Goal: Transaction & Acquisition: Purchase product/service

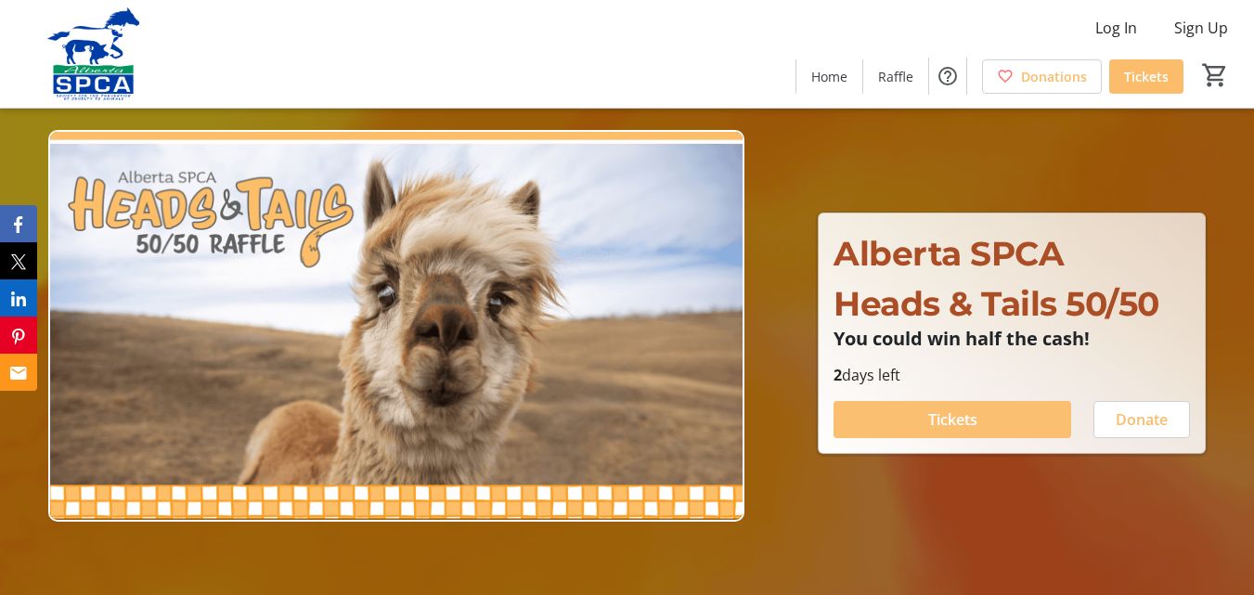
click at [957, 428] on span "Tickets" at bounding box center [952, 419] width 49 height 22
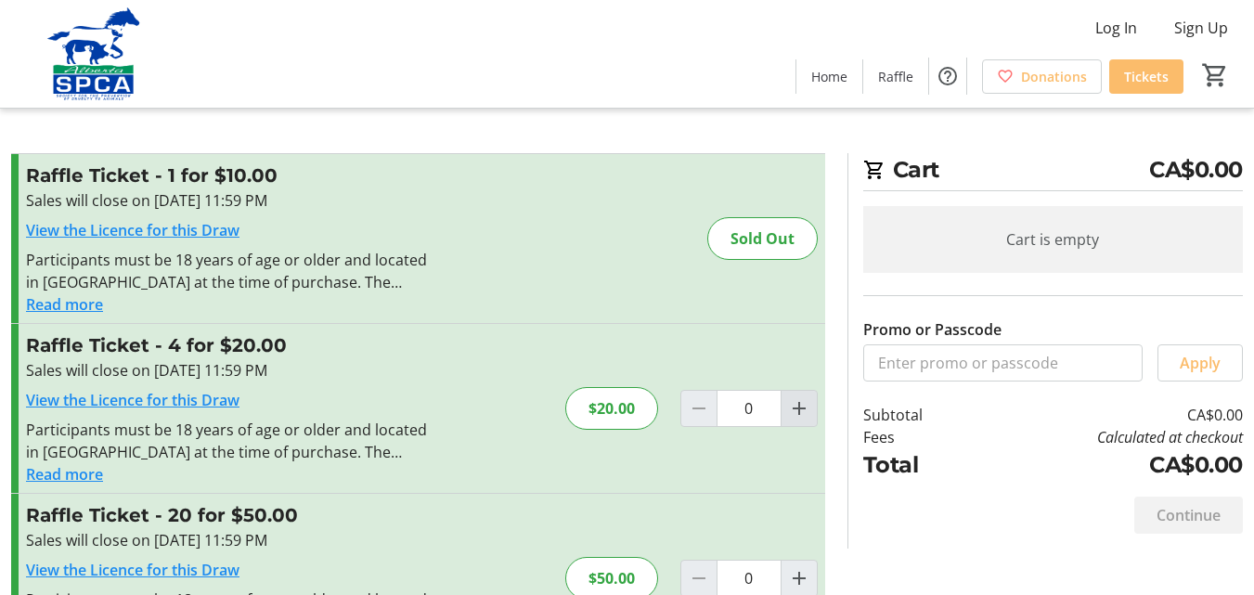
click at [796, 409] on mat-icon "Increment by one" at bounding box center [799, 408] width 22 height 22
type input "1"
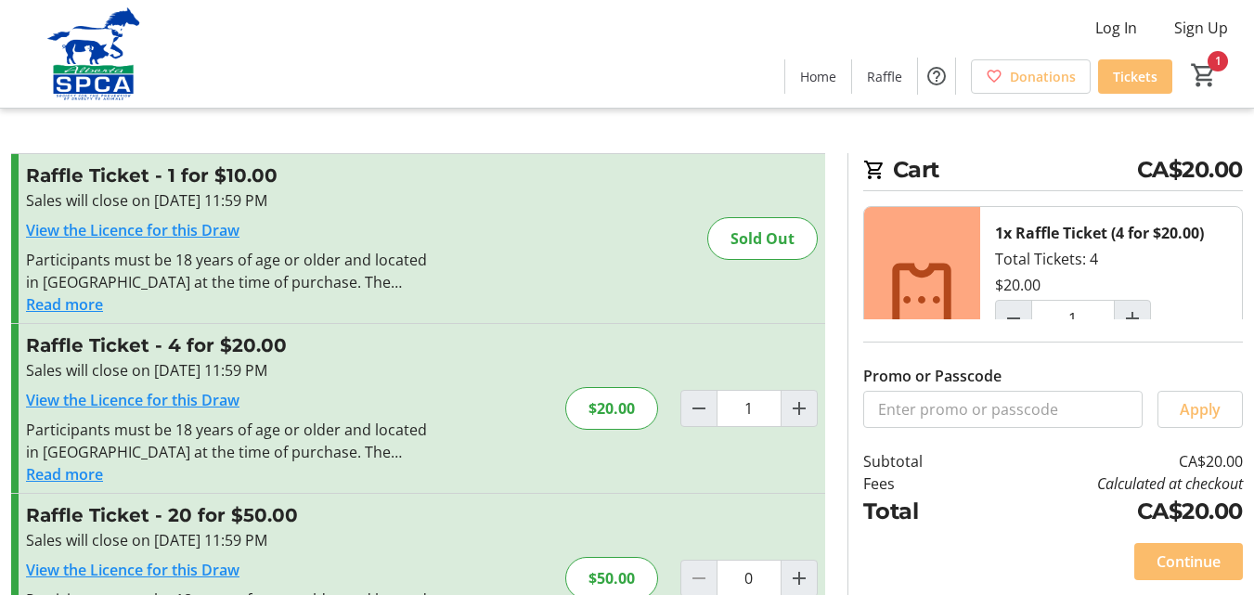
scroll to position [74, 0]
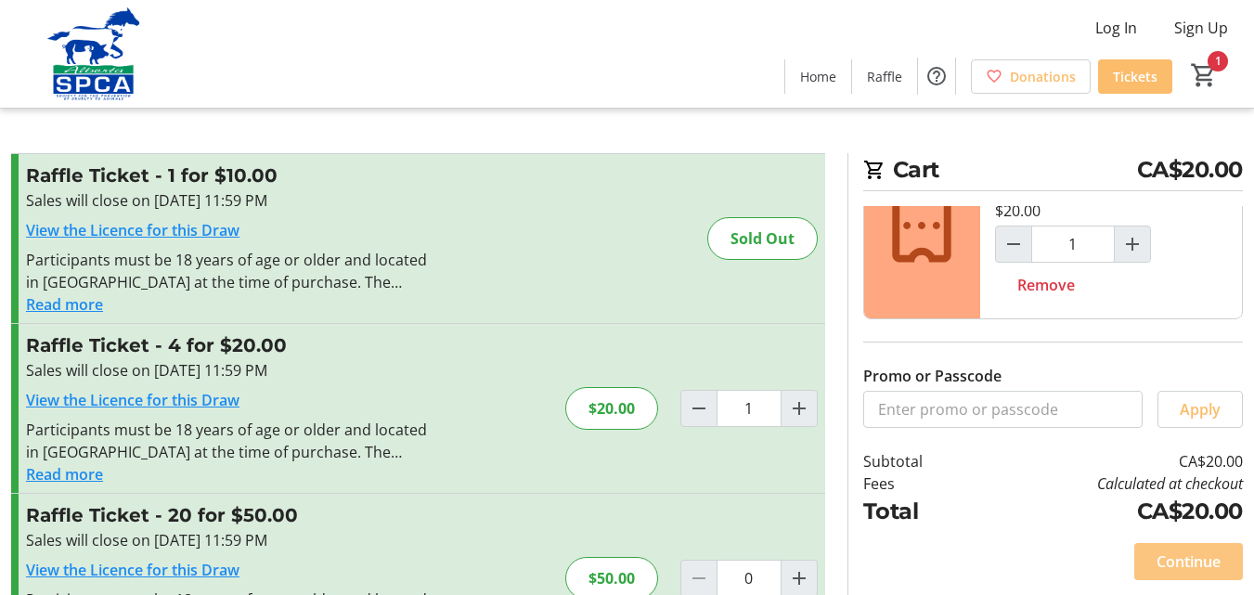
click at [1179, 559] on span "Continue" at bounding box center [1189, 561] width 64 height 22
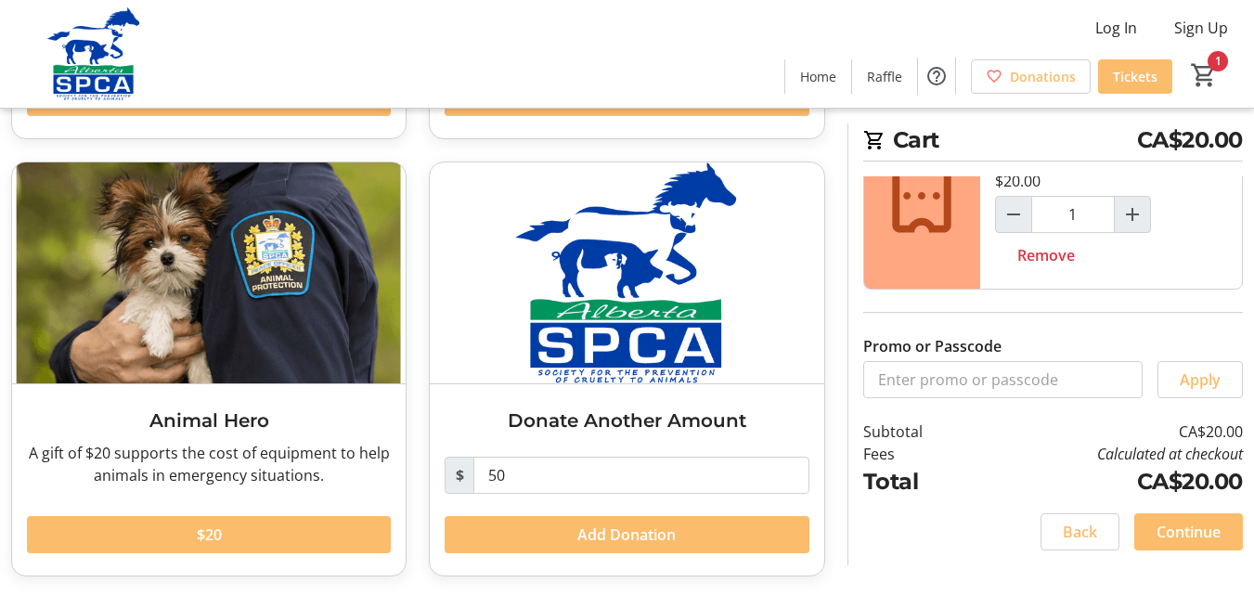
scroll to position [482, 0]
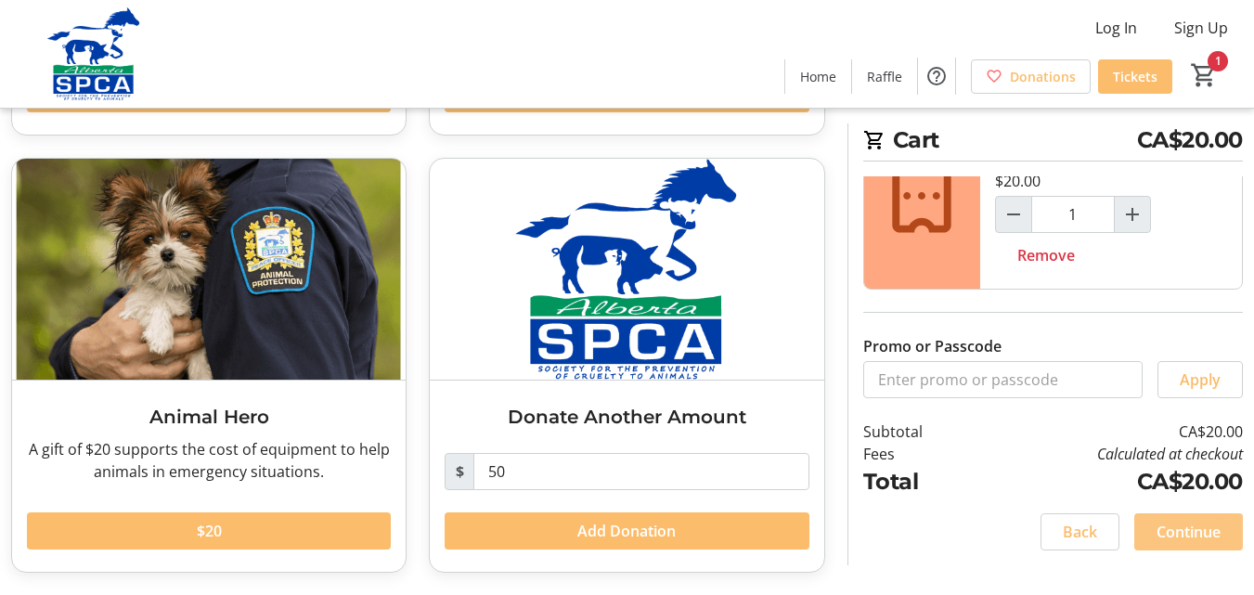
click at [1174, 533] on span "Continue" at bounding box center [1189, 532] width 64 height 22
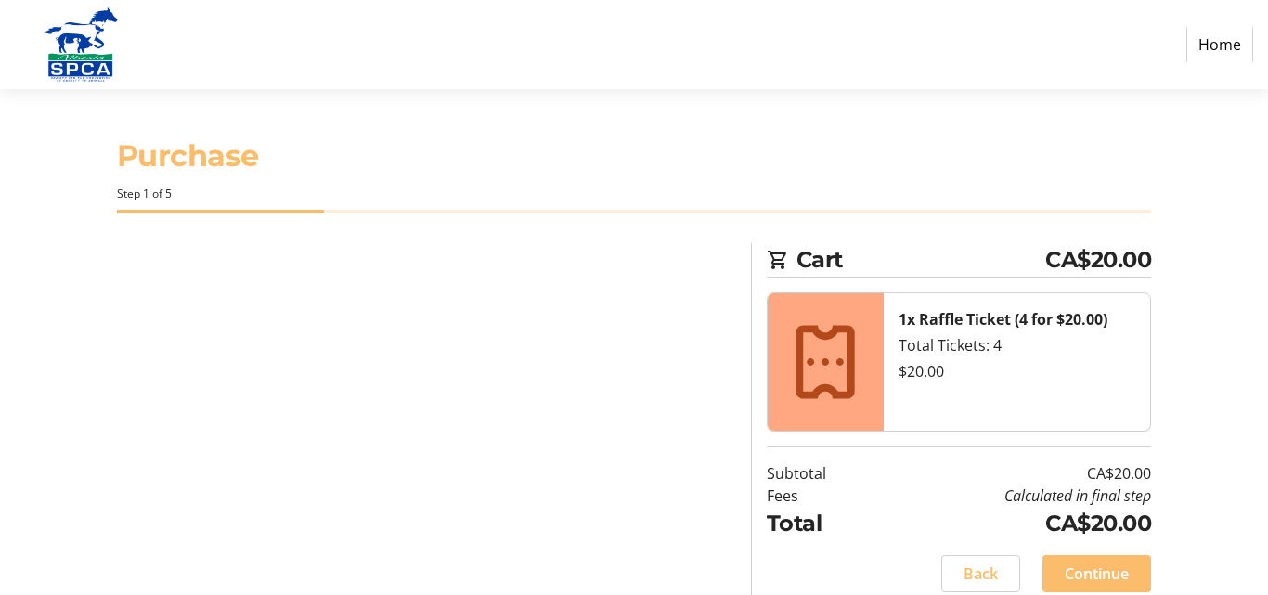
select select "CA"
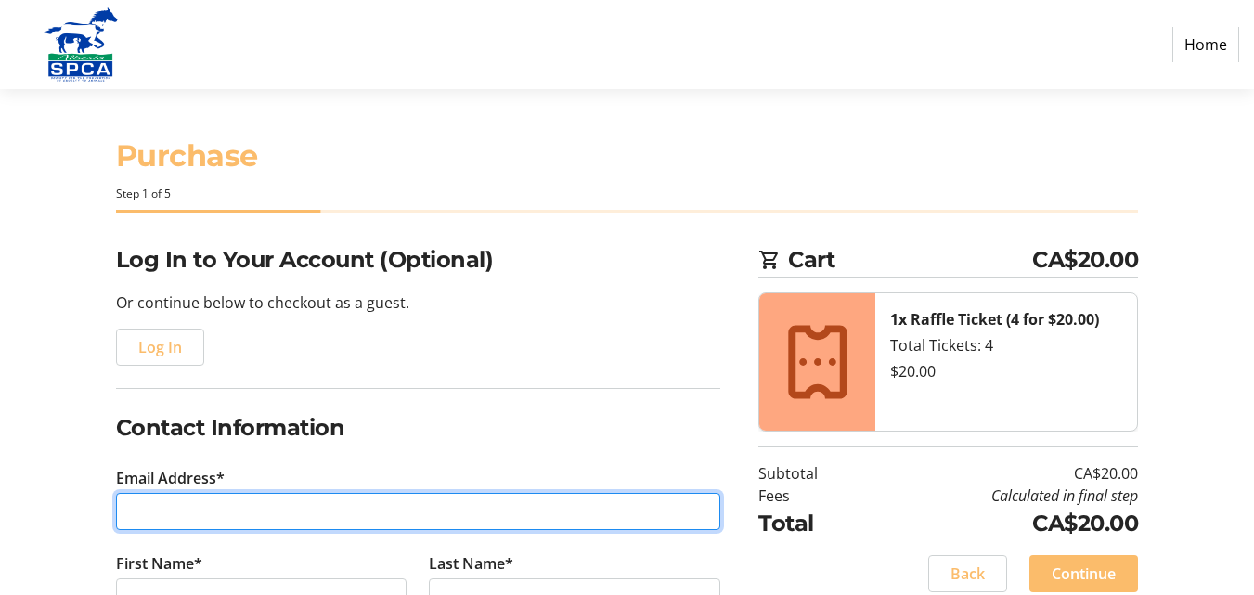
click at [167, 511] on input "Email Address*" at bounding box center [418, 511] width 605 height 37
type input "[EMAIL_ADDRESS][DOMAIN_NAME]"
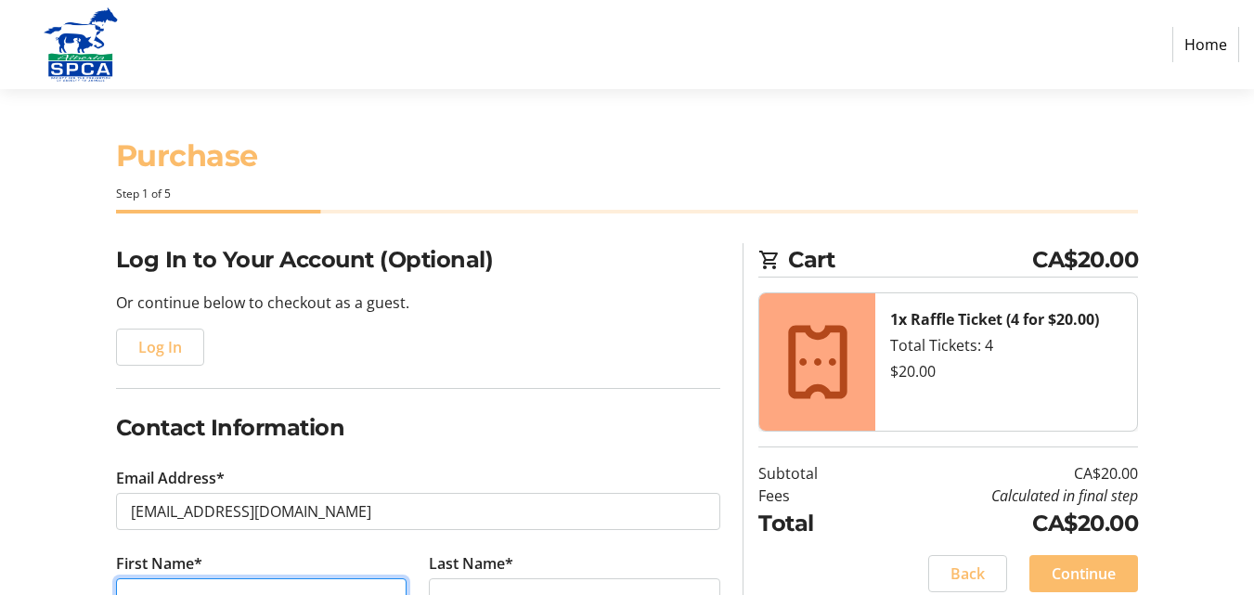
type input "[PERSON_NAME]"
type input "Kenmuir"
type input "[PHONE_NUMBER]"
type input "[STREET_ADDRESS]"
type input "Canmore"
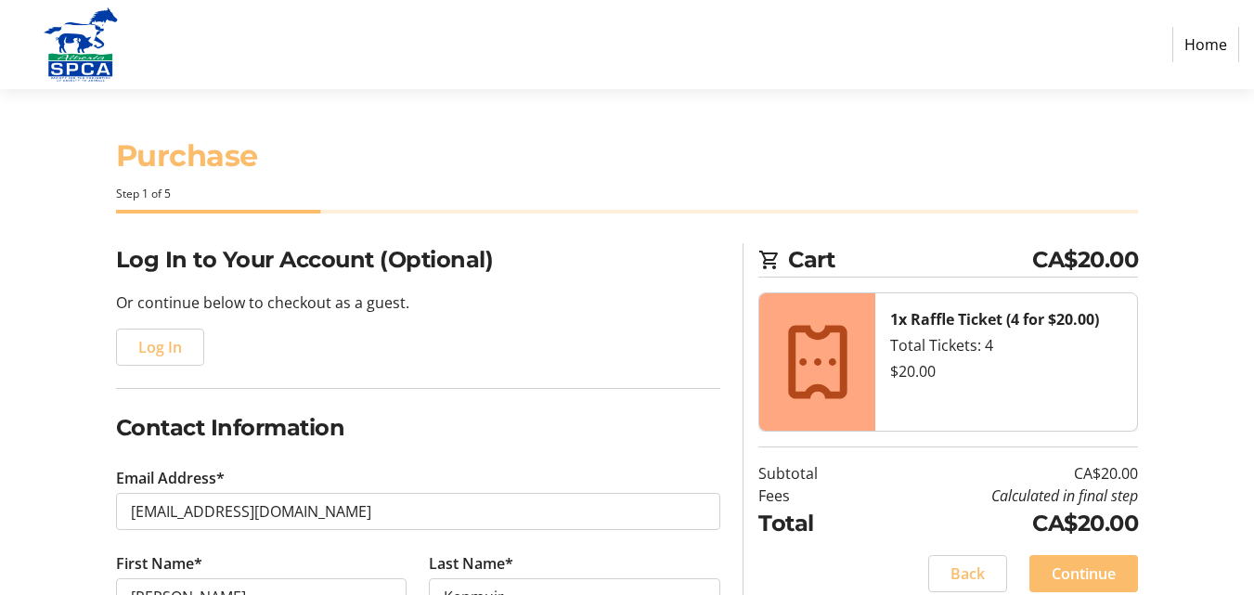
select select "AB"
type input "T1W2M1"
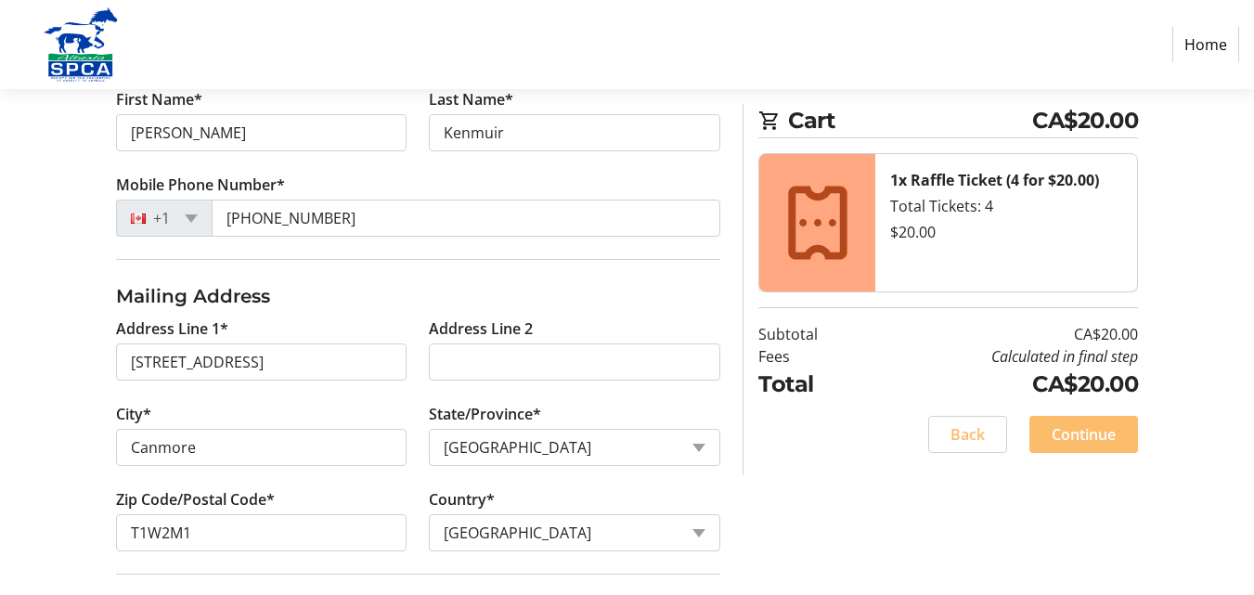
scroll to position [557, 0]
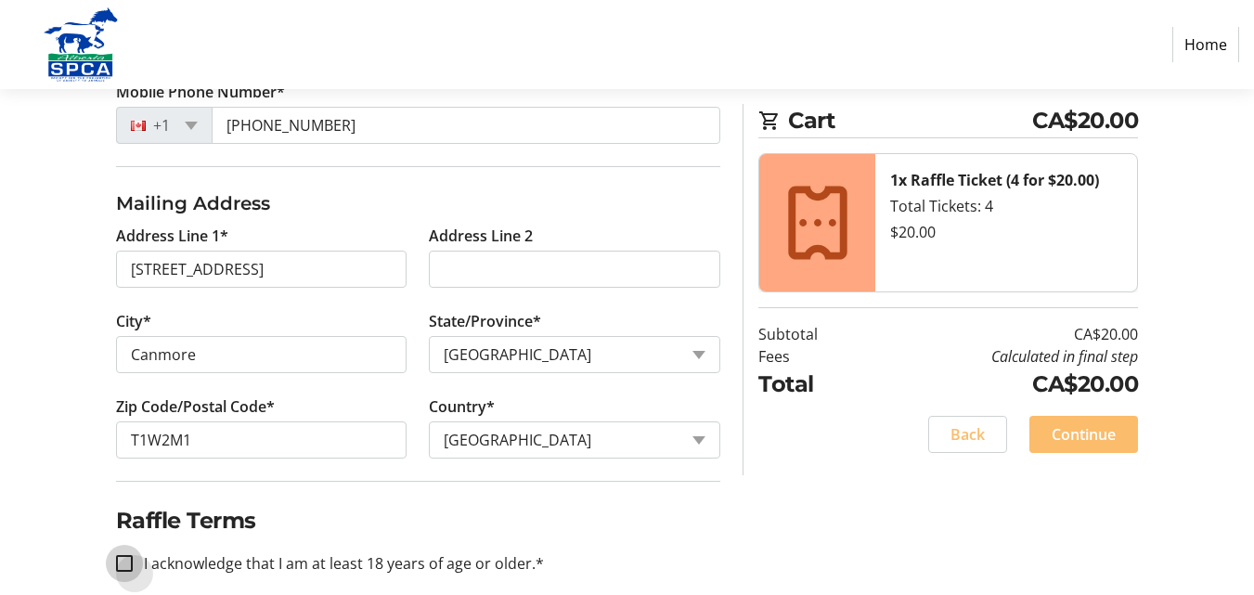
click at [121, 563] on input "I acknowledge that I am at least 18 years of age or older.*" at bounding box center [124, 563] width 17 height 17
checkbox input "true"
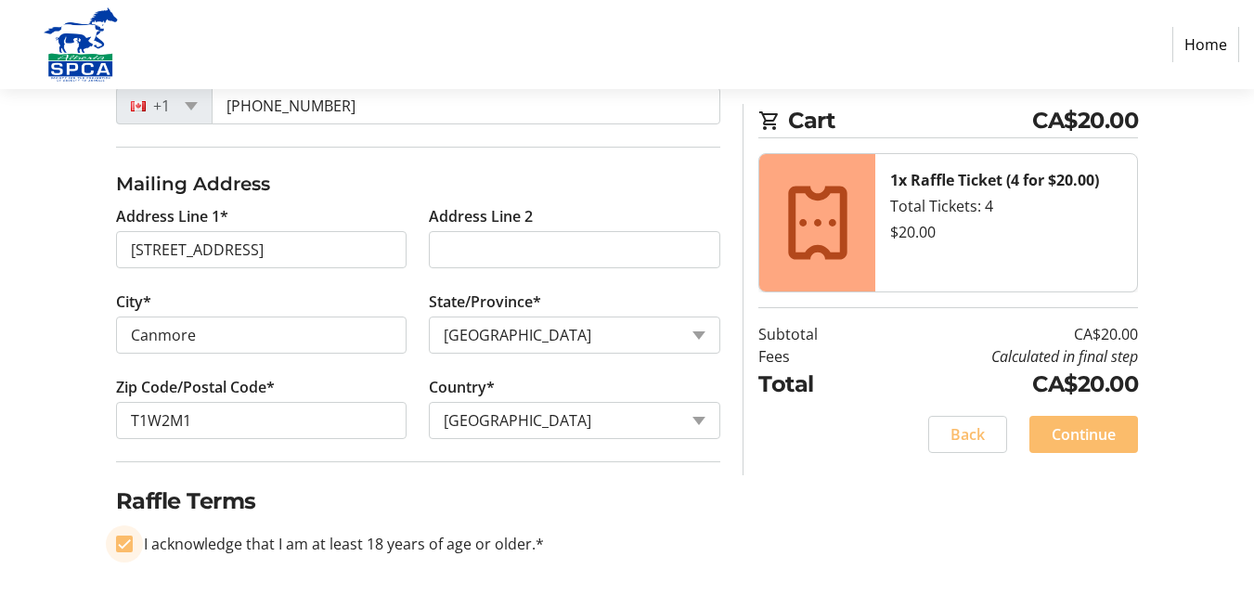
scroll to position [581, 0]
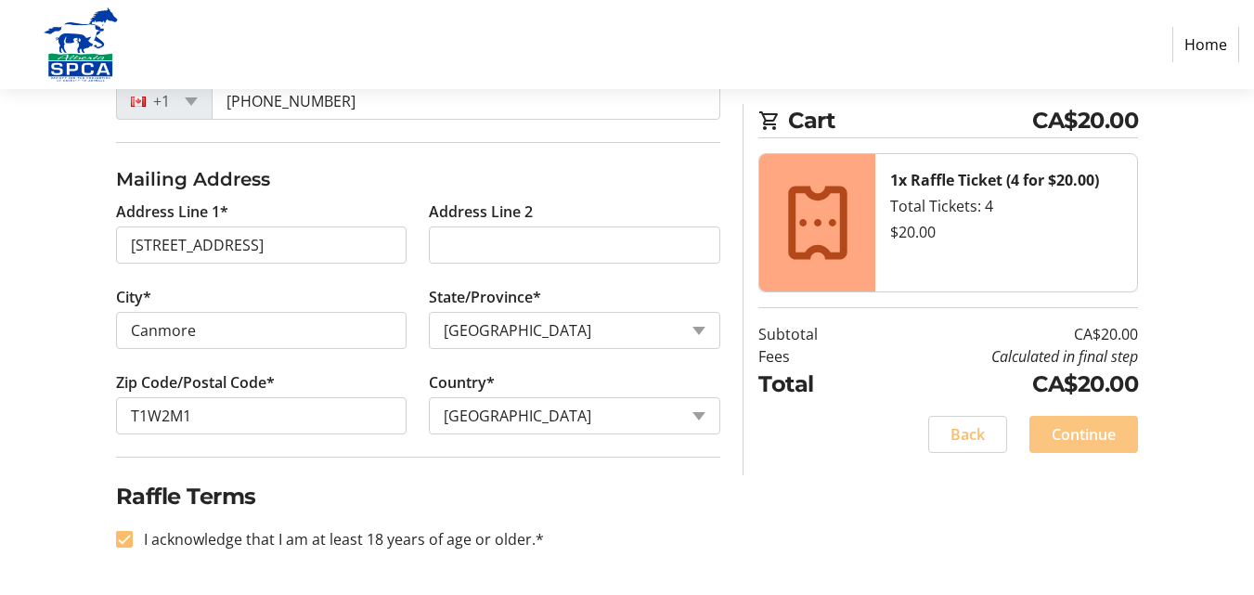
click at [1083, 434] on span "Continue" at bounding box center [1084, 434] width 64 height 22
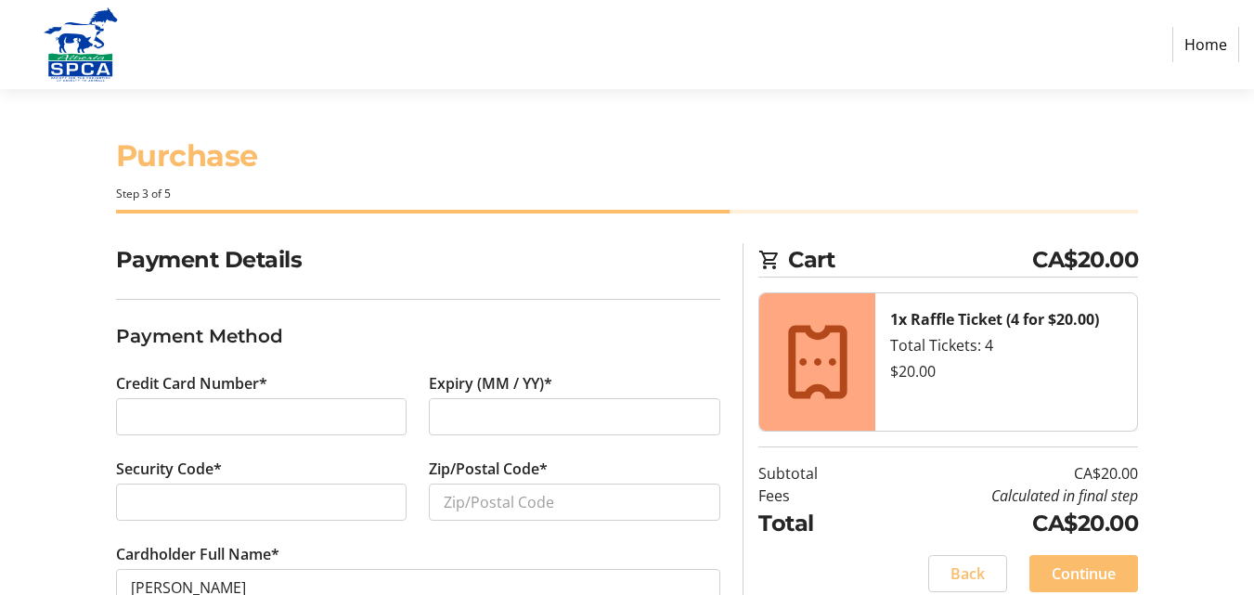
click at [223, 403] on div at bounding box center [261, 416] width 291 height 37
click at [445, 503] on input "Zip/Postal Code*" at bounding box center [574, 502] width 291 height 37
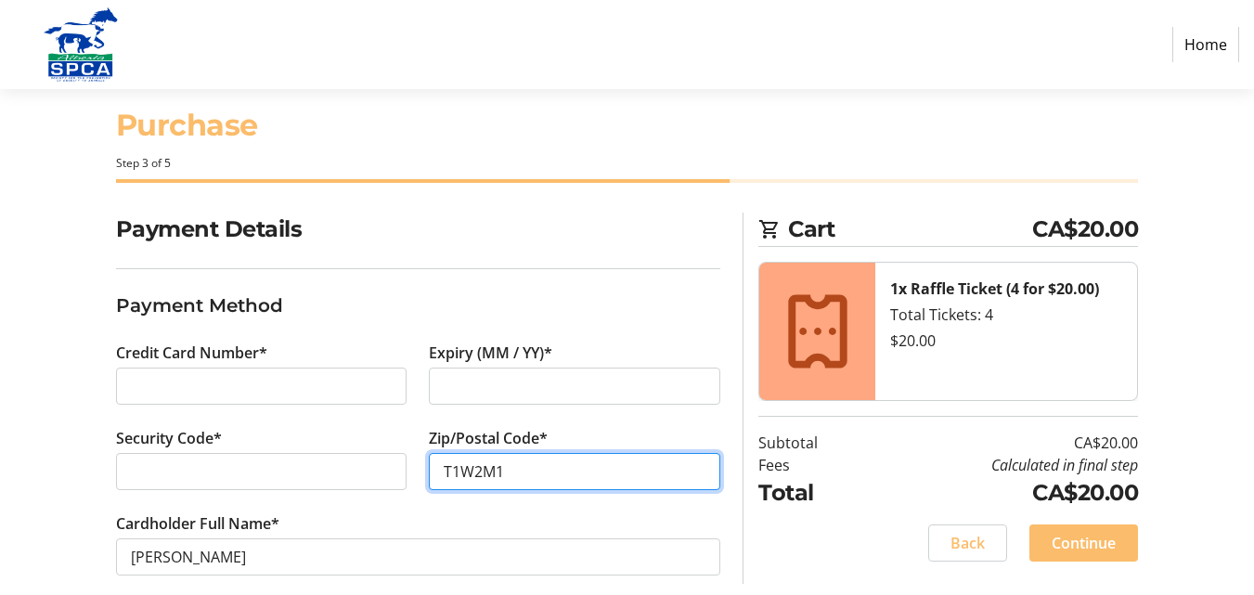
scroll to position [56, 0]
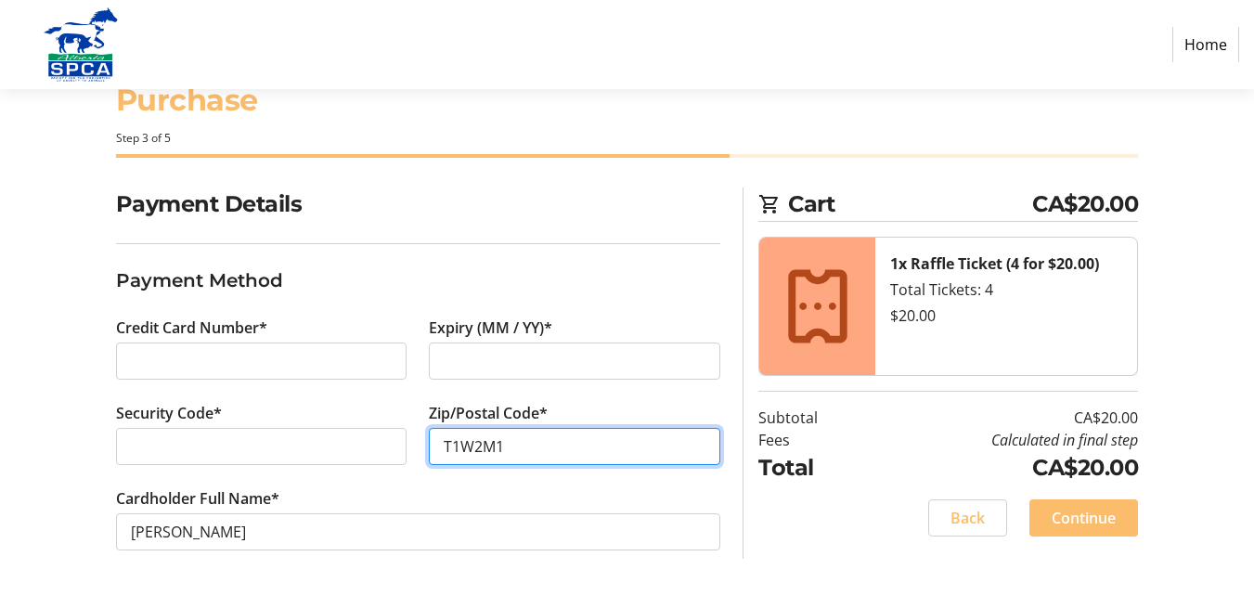
type input "T1W2M1"
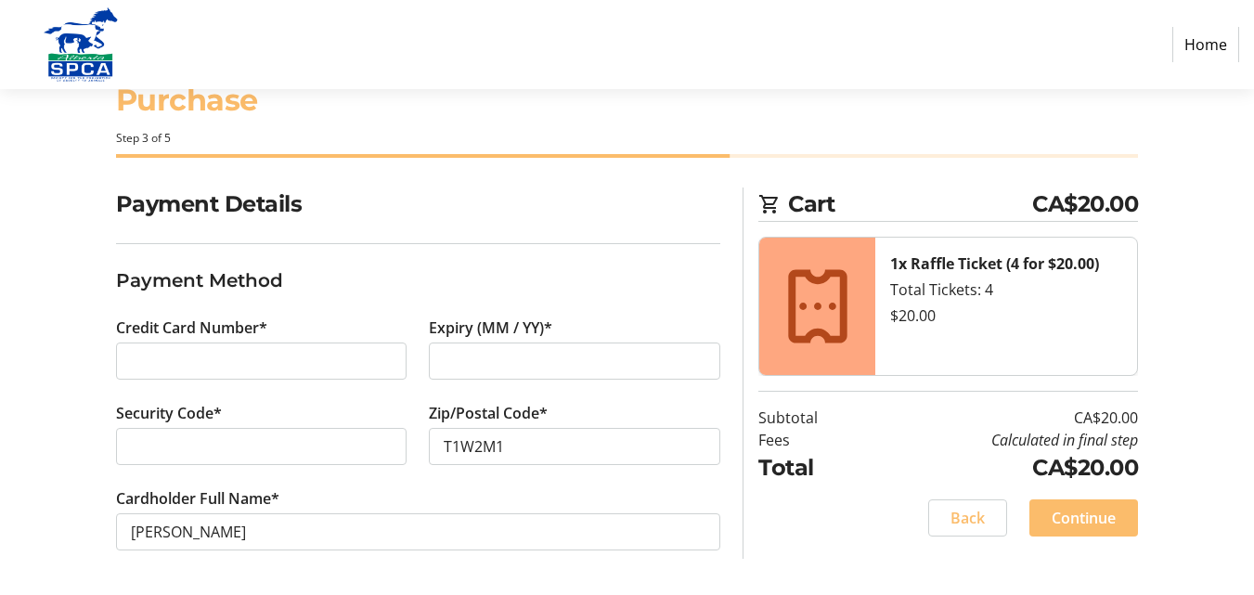
click at [715, 556] on tr-form-field "Cardholder Full Name* [PERSON_NAME]" at bounding box center [418, 529] width 605 height 85
click at [1080, 524] on span "Continue" at bounding box center [1084, 518] width 64 height 22
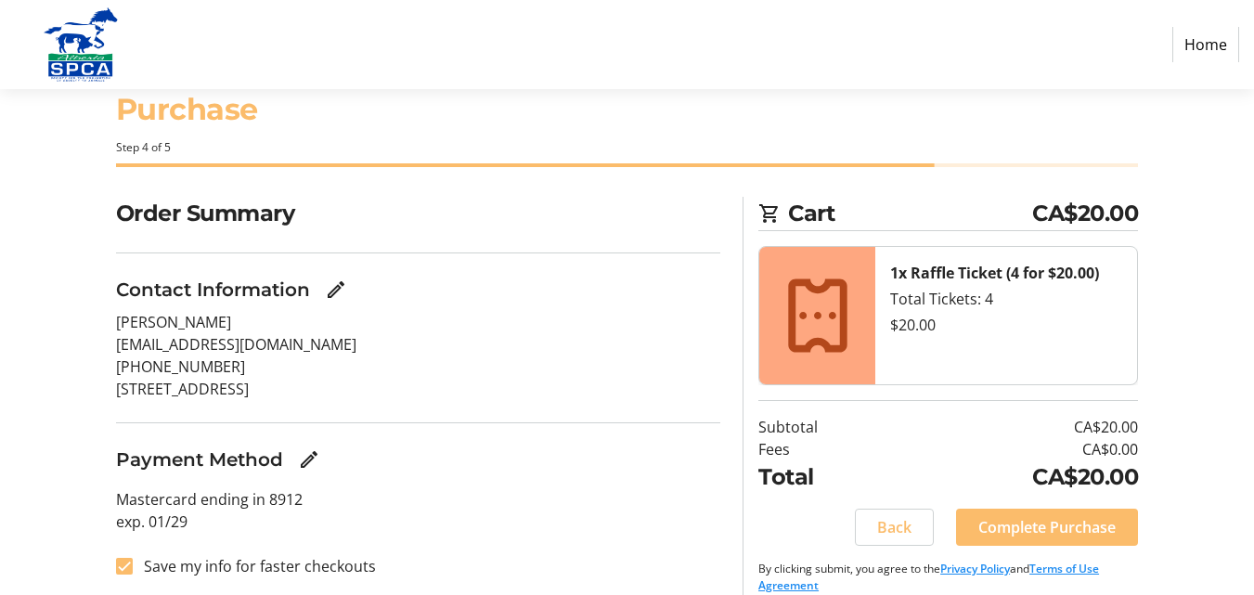
scroll to position [68, 0]
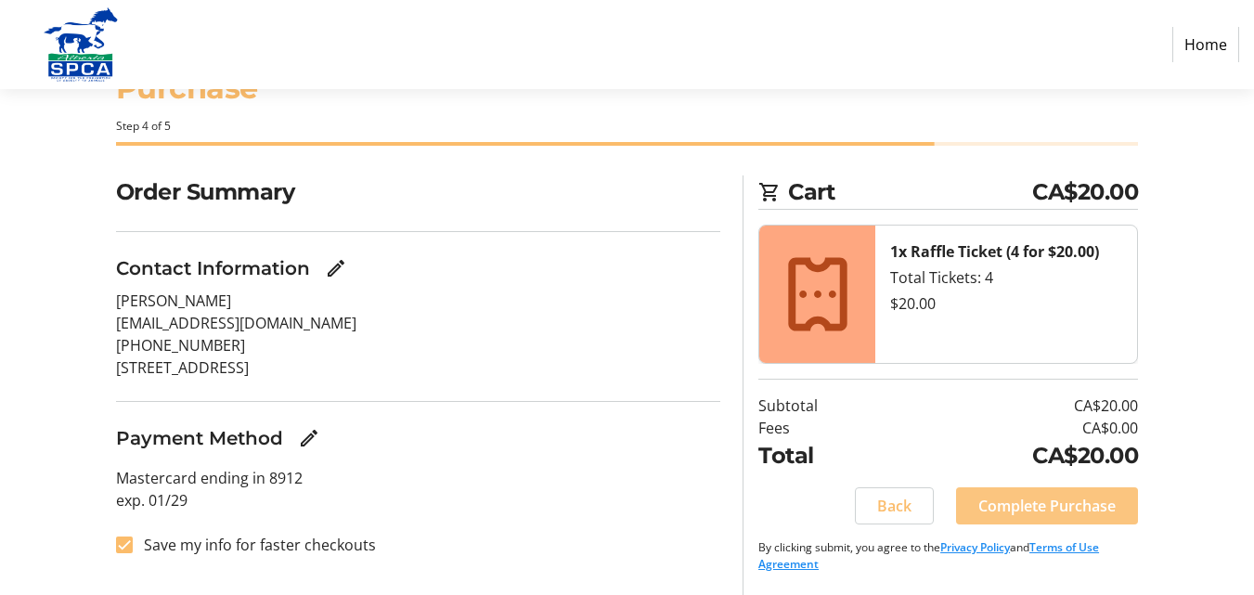
click at [1050, 511] on span "Complete Purchase" at bounding box center [1046, 506] width 137 height 22
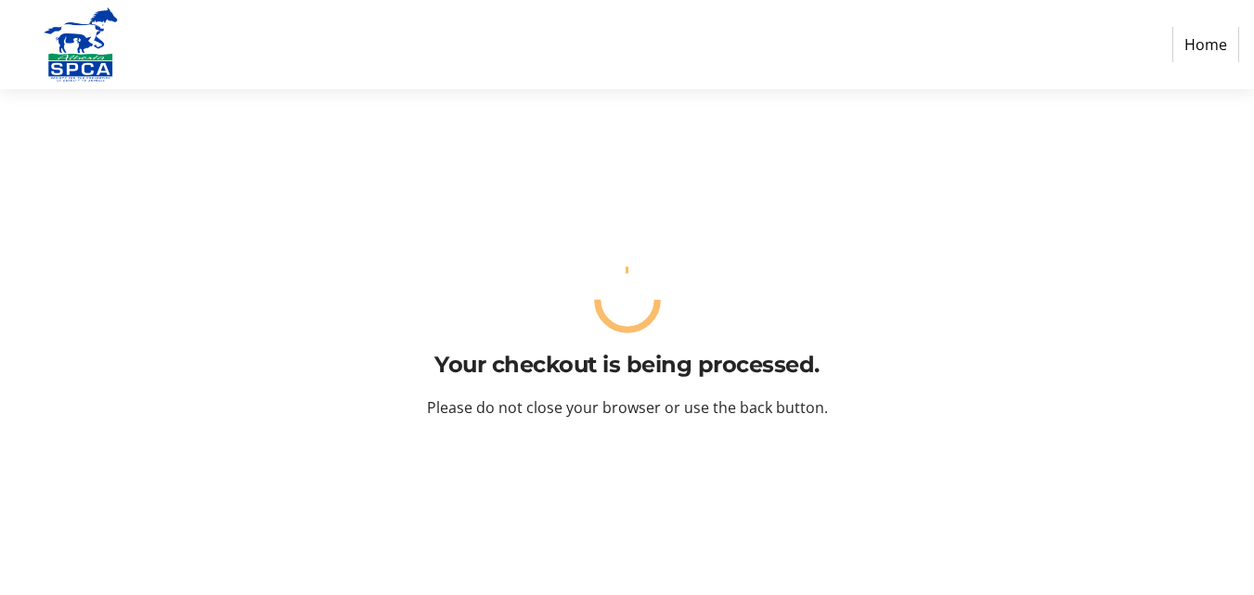
scroll to position [0, 0]
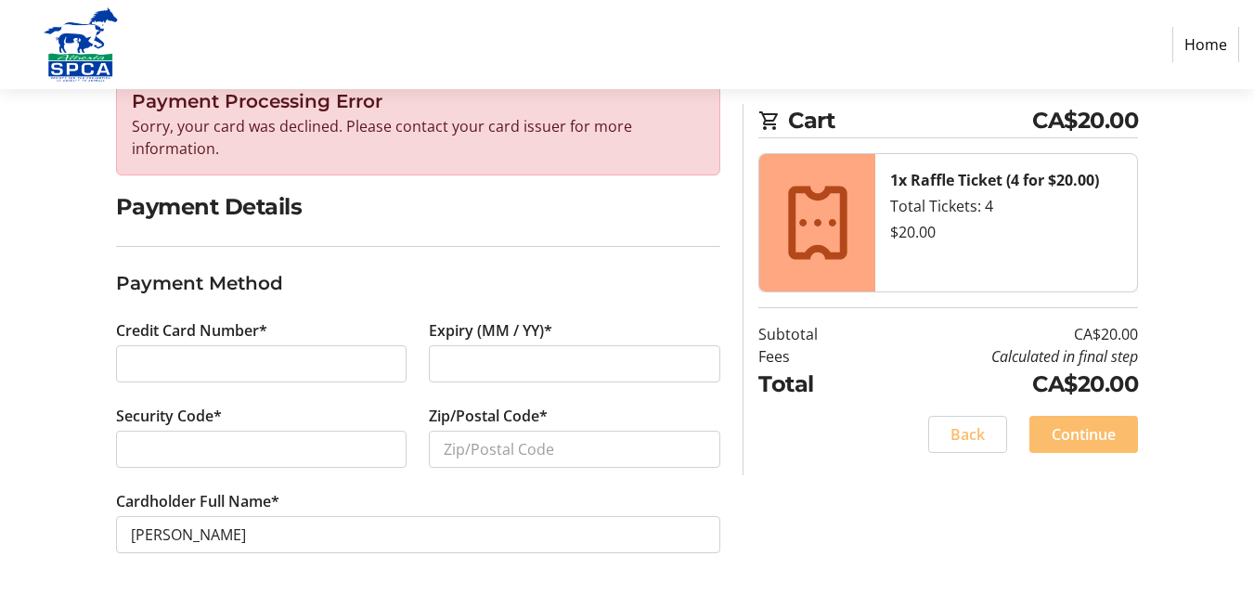
scroll to position [175, 0]
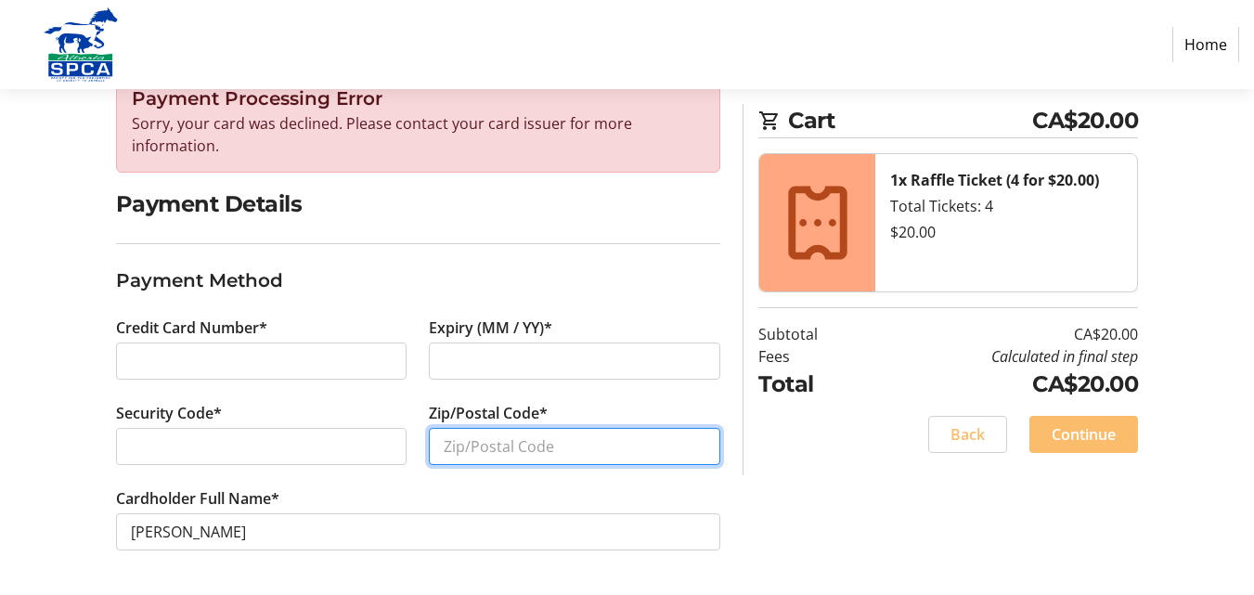
click at [453, 443] on input "Zip/Postal Code*" at bounding box center [574, 446] width 291 height 37
type input "T1W2M1"
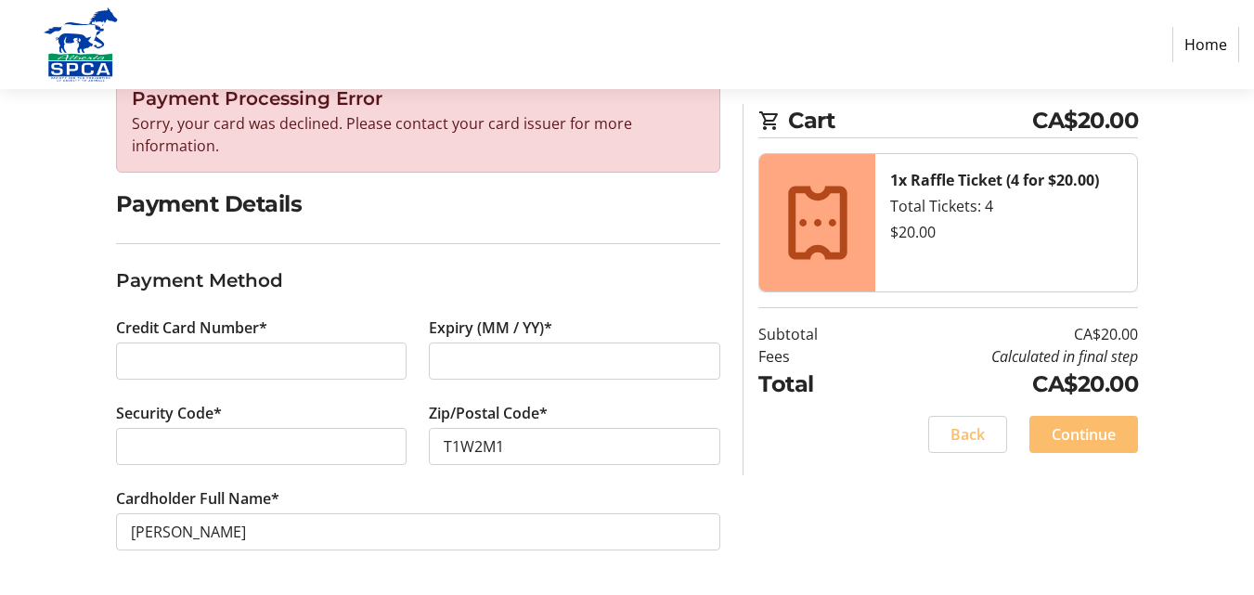
click at [684, 493] on tr-form-field "Cardholder Full Name* [PERSON_NAME]" at bounding box center [418, 529] width 605 height 85
click at [1100, 438] on span "Continue" at bounding box center [1084, 434] width 64 height 22
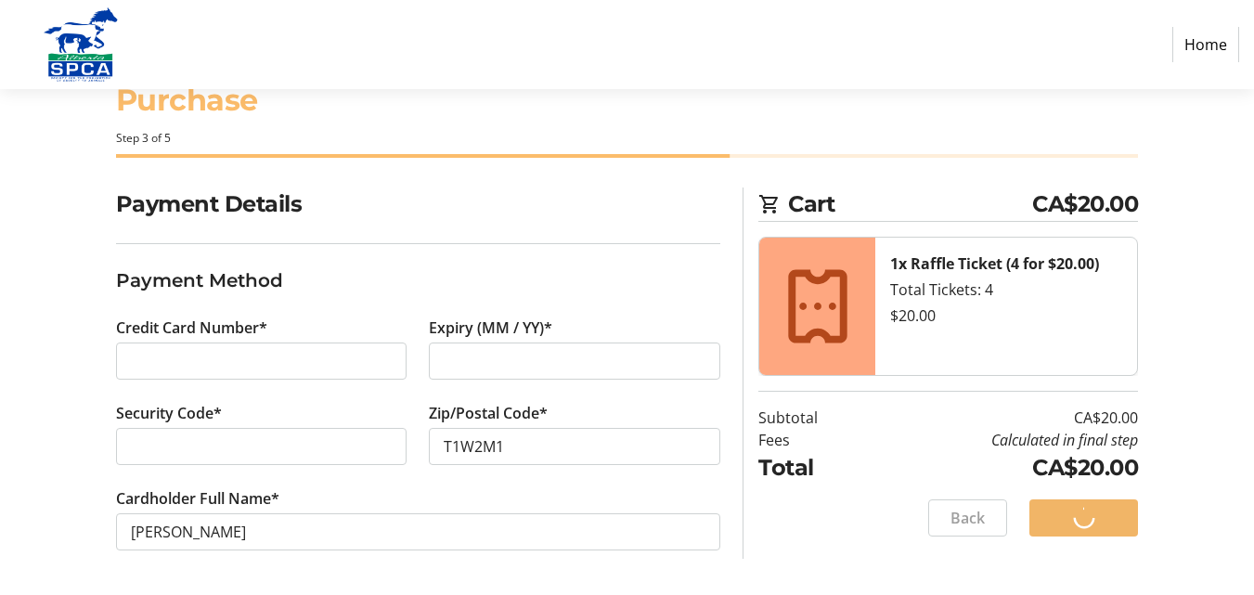
scroll to position [56, 0]
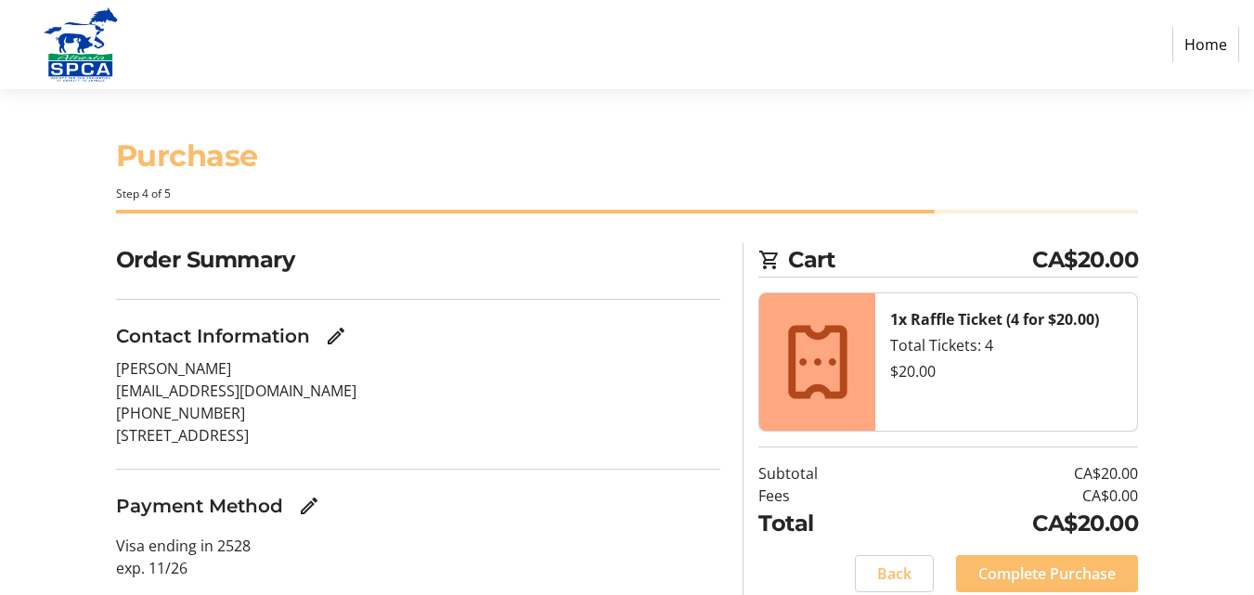
scroll to position [68, 0]
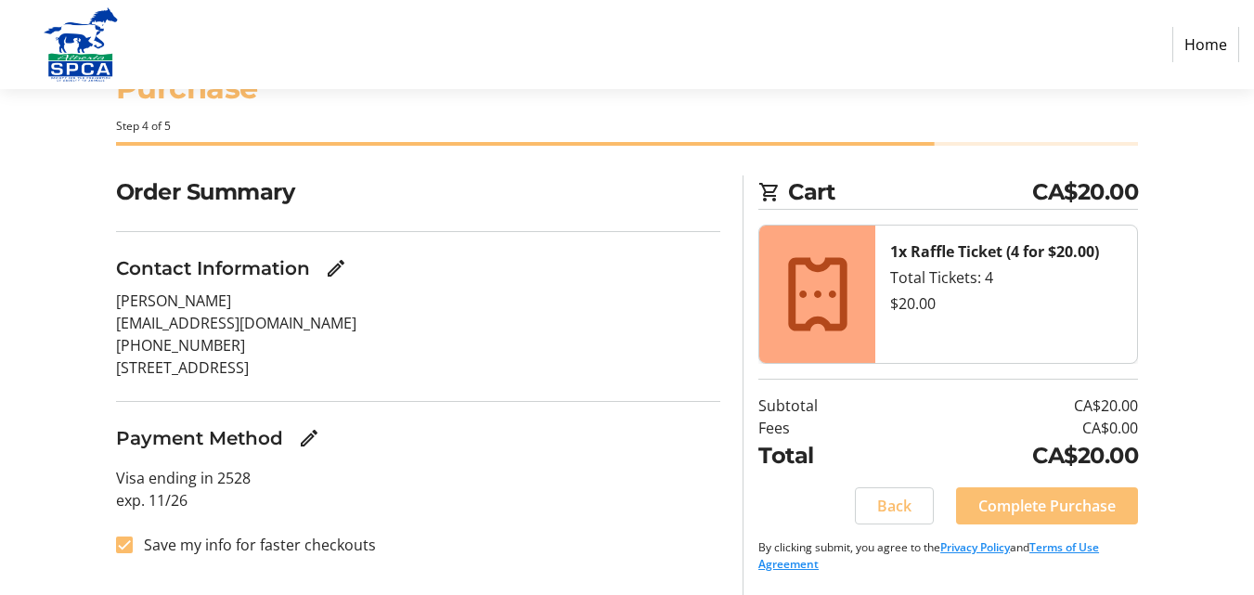
click at [1072, 509] on span "Complete Purchase" at bounding box center [1046, 506] width 137 height 22
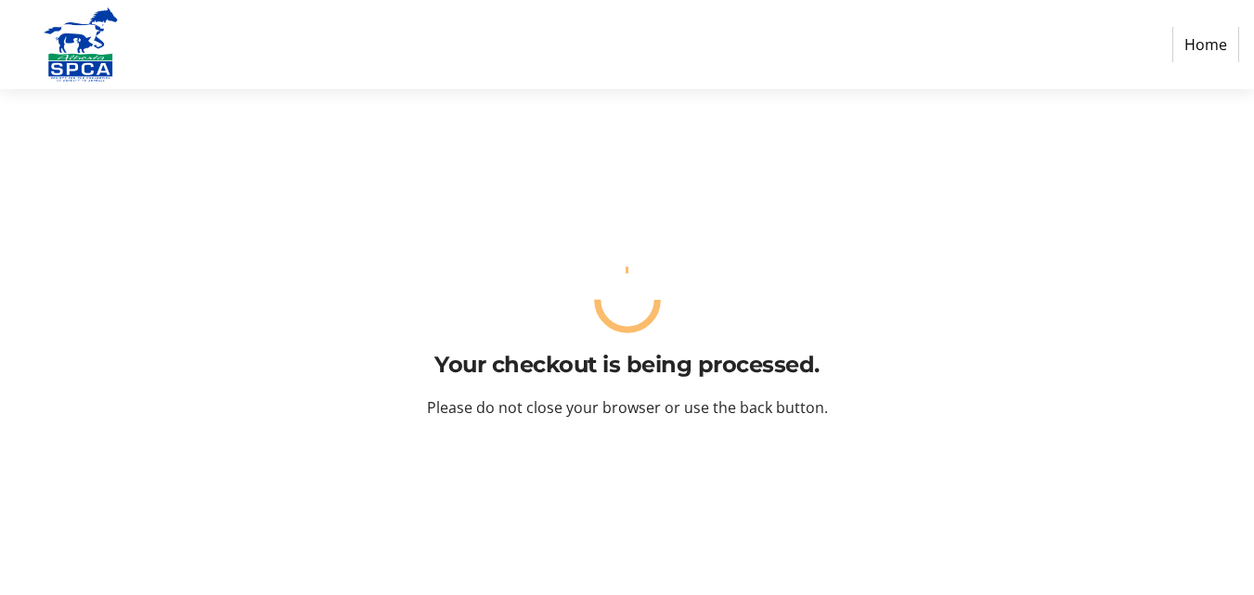
scroll to position [0, 0]
